Goal: Task Accomplishment & Management: Complete application form

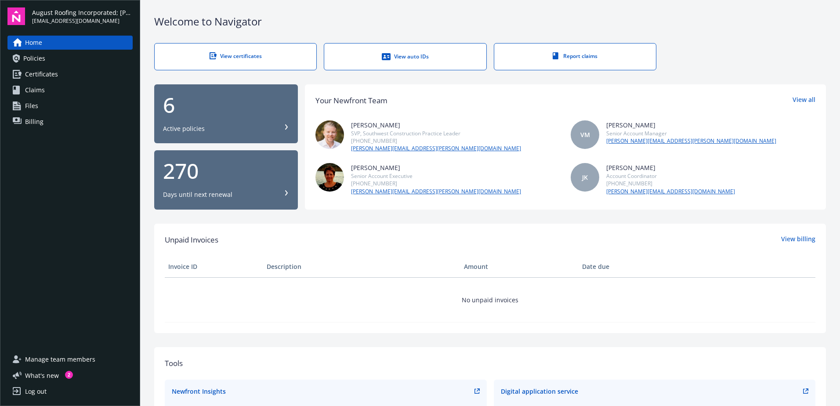
click at [55, 74] on span "Certificates" at bounding box center [41, 74] width 33 height 14
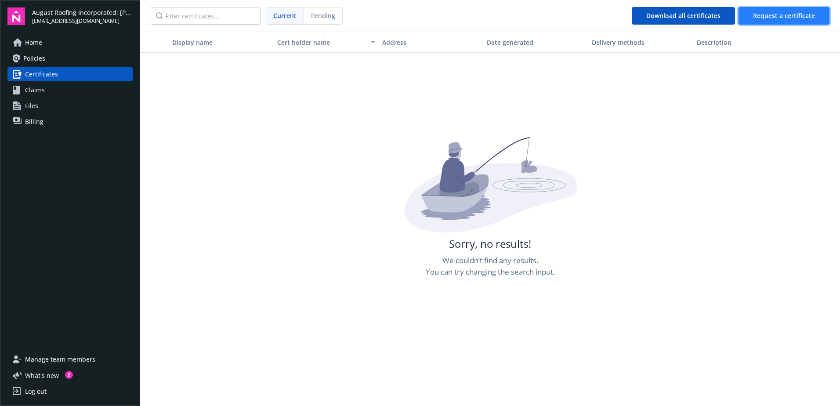
click at [788, 14] on span "Request a certificate" at bounding box center [784, 15] width 62 height 8
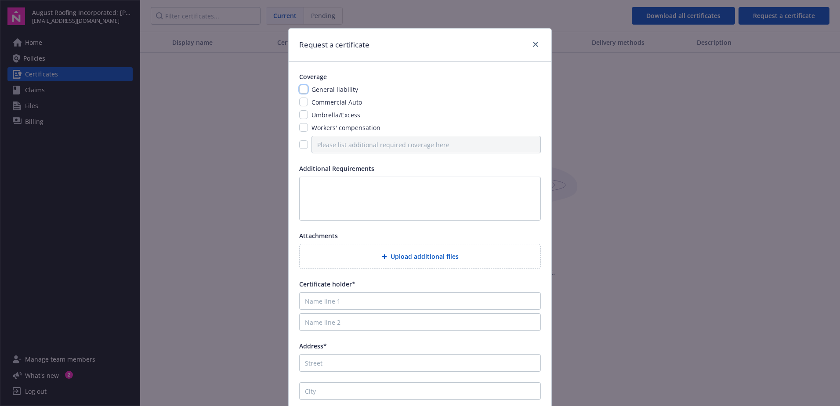
click at [299, 90] on input "checkbox" at bounding box center [303, 89] width 9 height 9
checkbox input "true"
click at [300, 114] on input "checkbox" at bounding box center [303, 114] width 9 height 9
checkbox input "true"
click at [300, 147] on input "checkbox" at bounding box center [303, 144] width 9 height 9
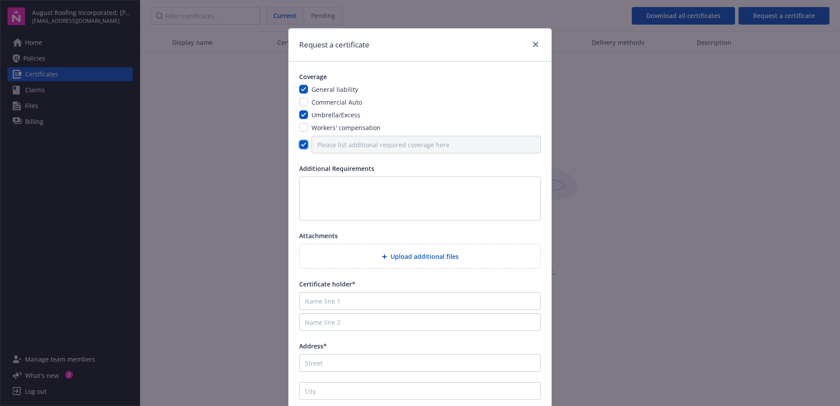
checkbox input "true"
click at [332, 144] on input "Please list additional required coverage here" at bounding box center [425, 145] width 229 height 18
type input "Consolidated Electrical Distributors, Inc."
click at [314, 184] on textarea at bounding box center [420, 199] width 242 height 44
paste textarea "Property Evidence of Insurance"
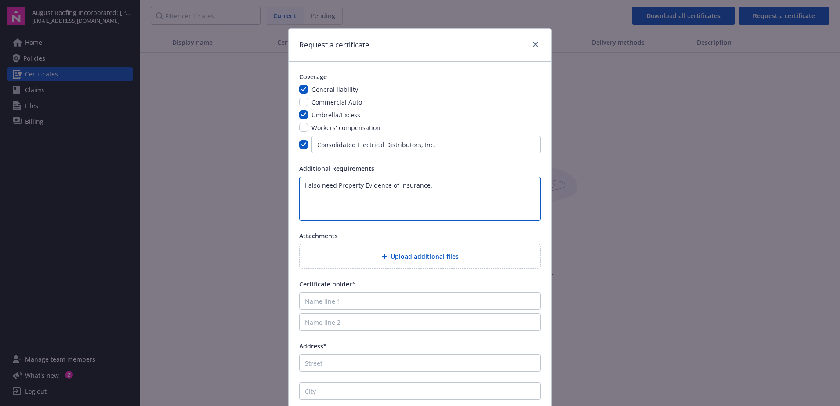
type textarea "I also need Property Evidence of Insurance."
click at [329, 302] on input "Name line 1" at bounding box center [420, 301] width 242 height 18
type input "Consolidated Electrical Distributors, Inc."
click at [452, 151] on input "Consolidated Electrical Distributors, Inc." at bounding box center [425, 145] width 229 height 18
type input "Consolidated Electrical Distributors, Inc. and all subsidiaries."
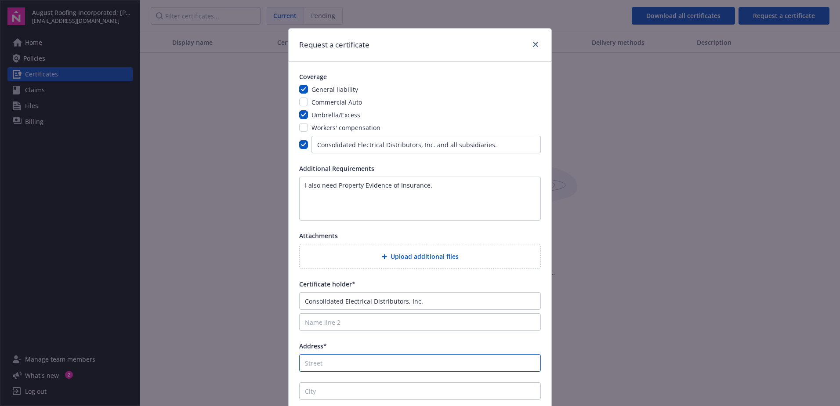
click at [342, 359] on input "Address*" at bounding box center [420, 363] width 242 height 18
type input "[STREET_ADDRESS]"
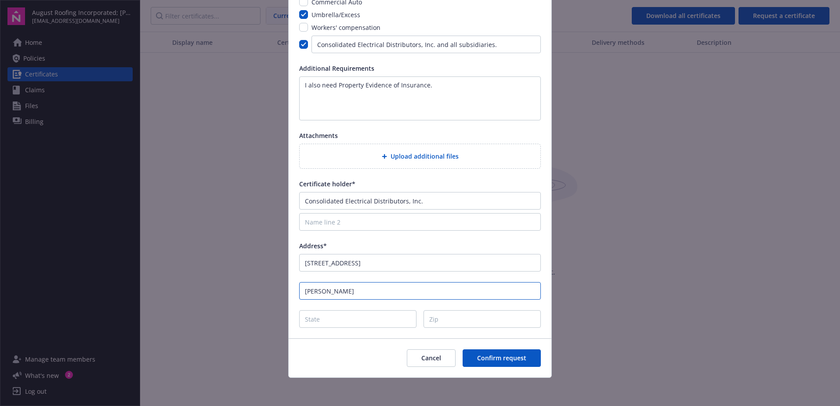
type input "[PERSON_NAME]"
type input "[GEOGRAPHIC_DATA]"
type input "75038"
click at [505, 357] on span "Confirm request" at bounding box center [501, 357] width 49 height 8
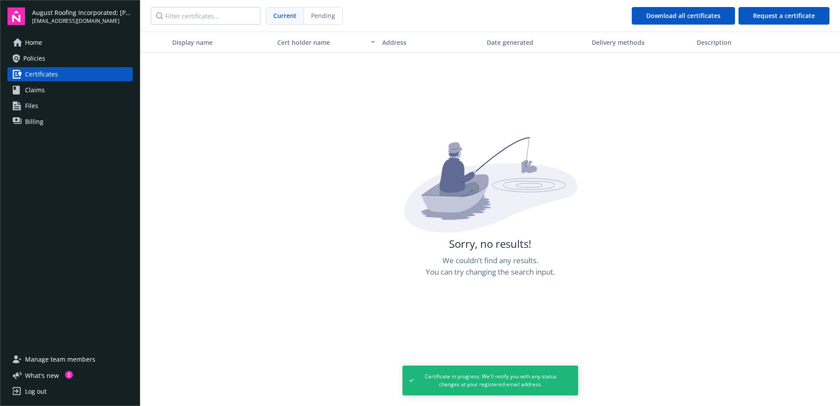
drag, startPoint x: 37, startPoint y: 390, endPoint x: 46, endPoint y: 383, distance: 10.6
click at [37, 390] on div "Log out" at bounding box center [36, 391] width 22 height 14
